Goal: Obtain resource: Obtain resource

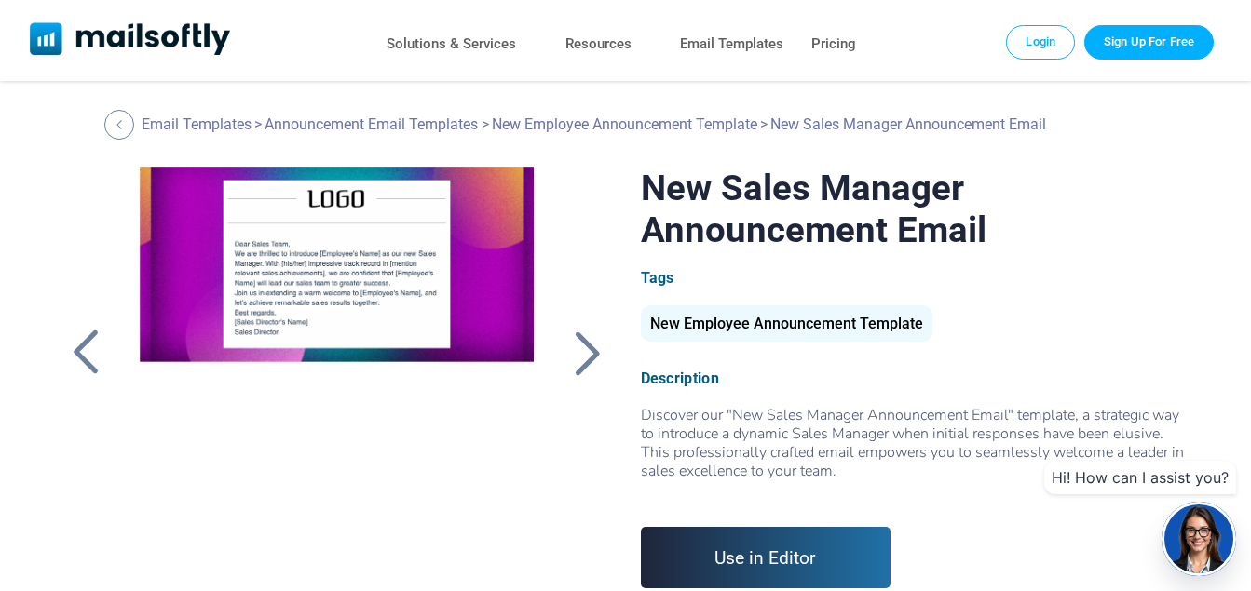
click at [730, 328] on div "New Employee Announcement Template" at bounding box center [787, 323] width 292 height 36
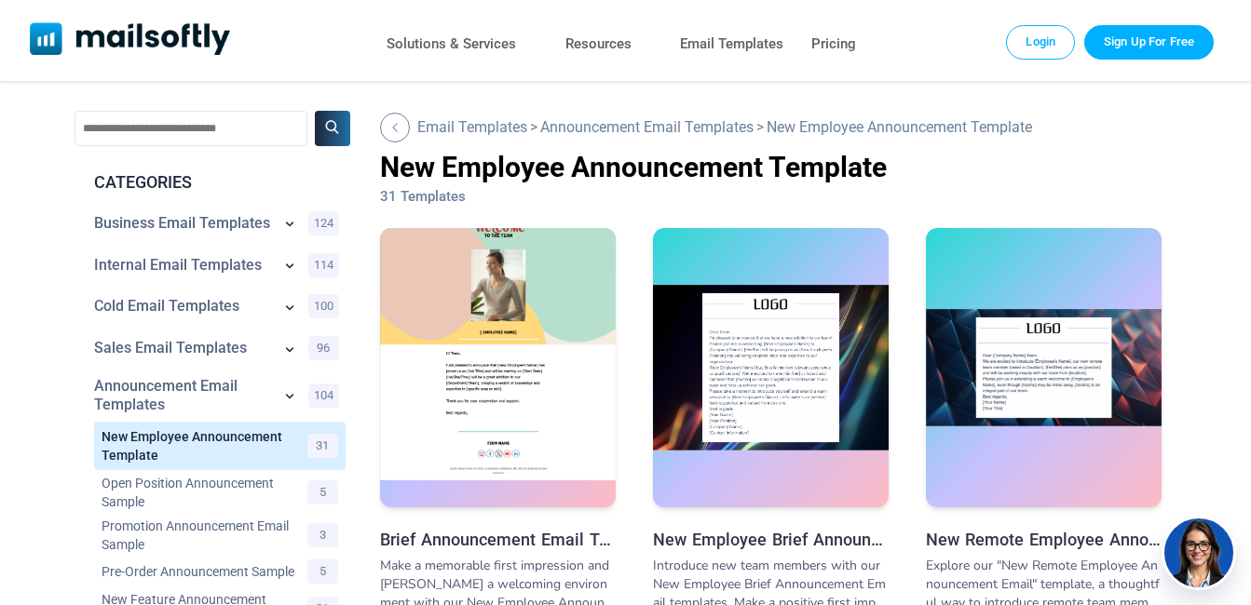
click at [478, 386] on img at bounding box center [498, 339] width 236 height 280
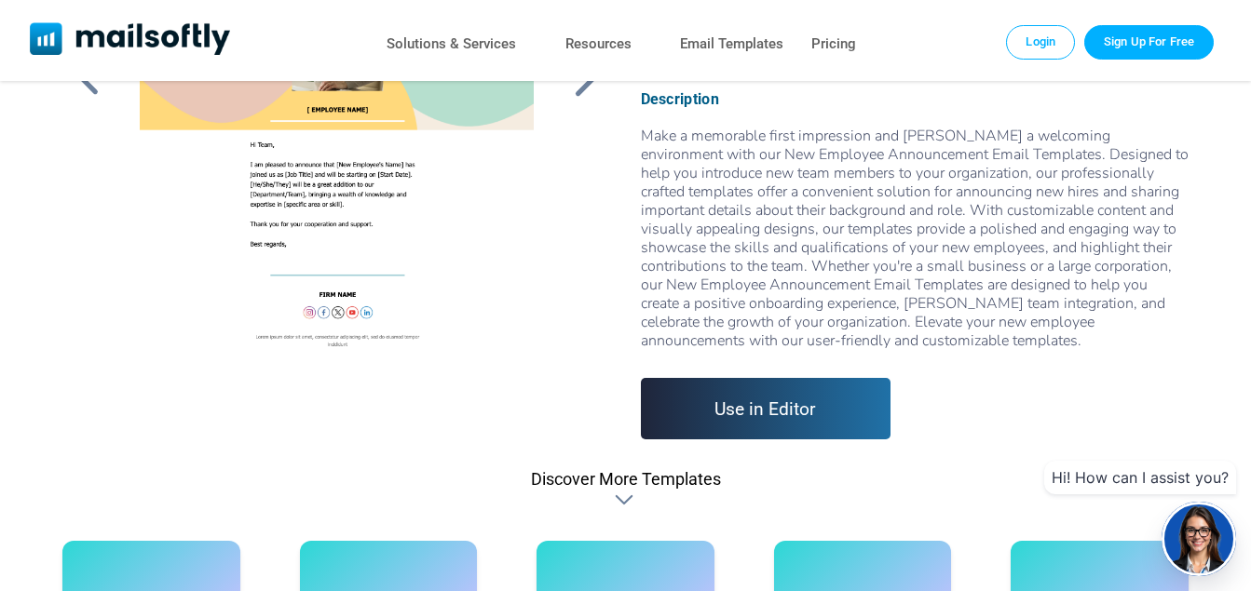
scroll to position [4, 0]
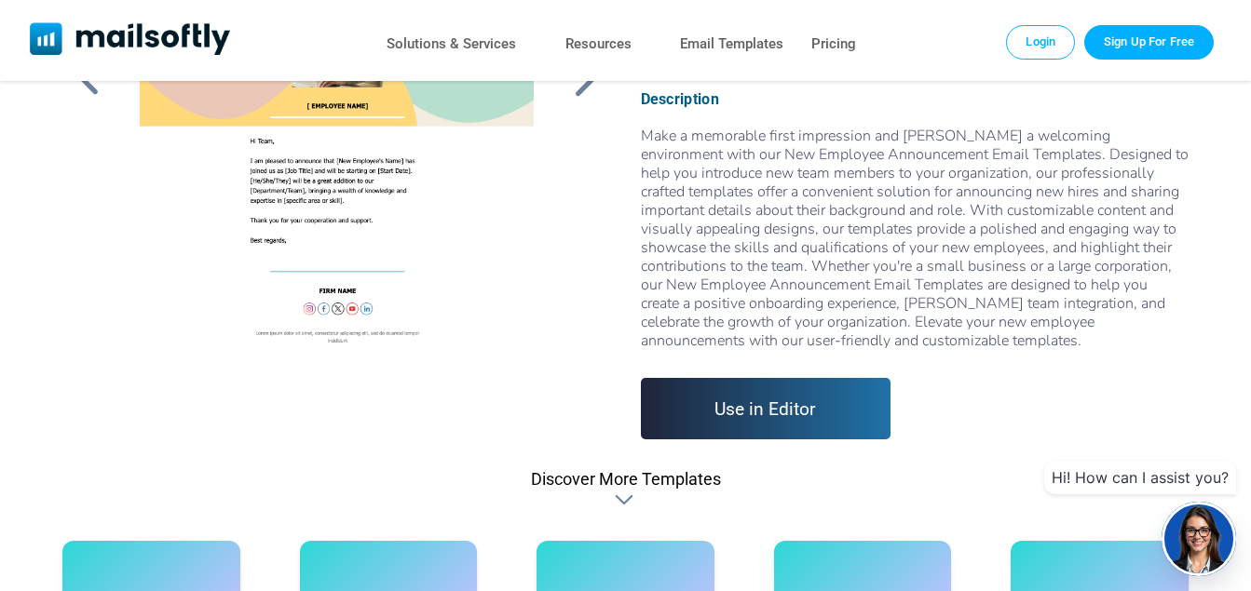
drag, startPoint x: 317, startPoint y: 189, endPoint x: 339, endPoint y: 195, distance: 23.0
click at [317, 189] on div at bounding box center [336, 120] width 439 height 466
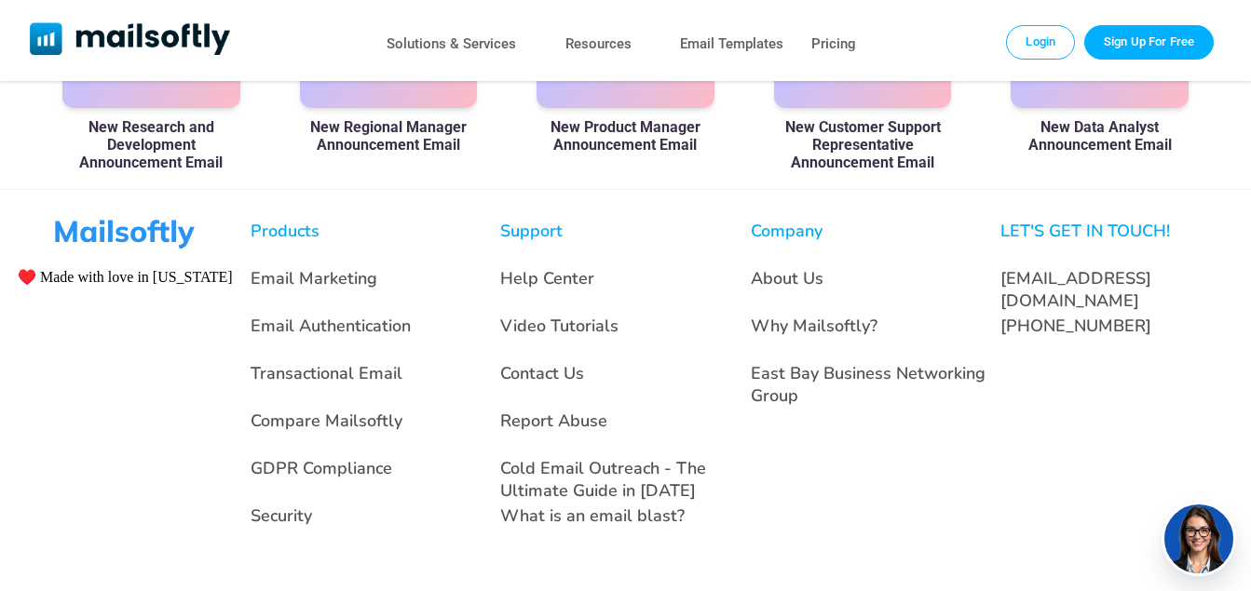
scroll to position [995, 0]
